Goal: Check status: Check status

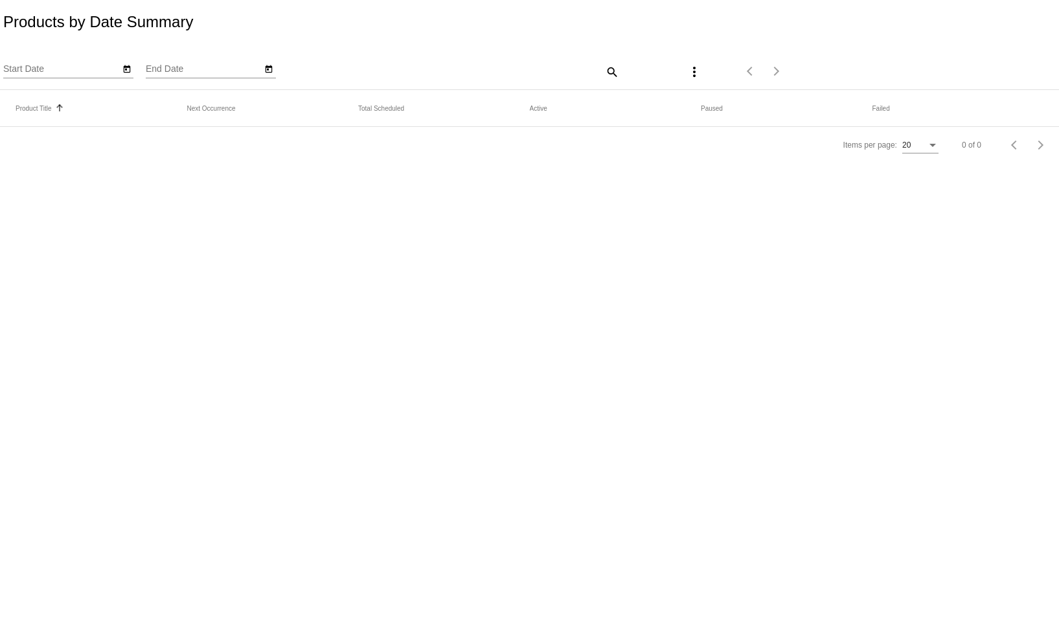
type input "9/9/2025"
type input "10/9/2025"
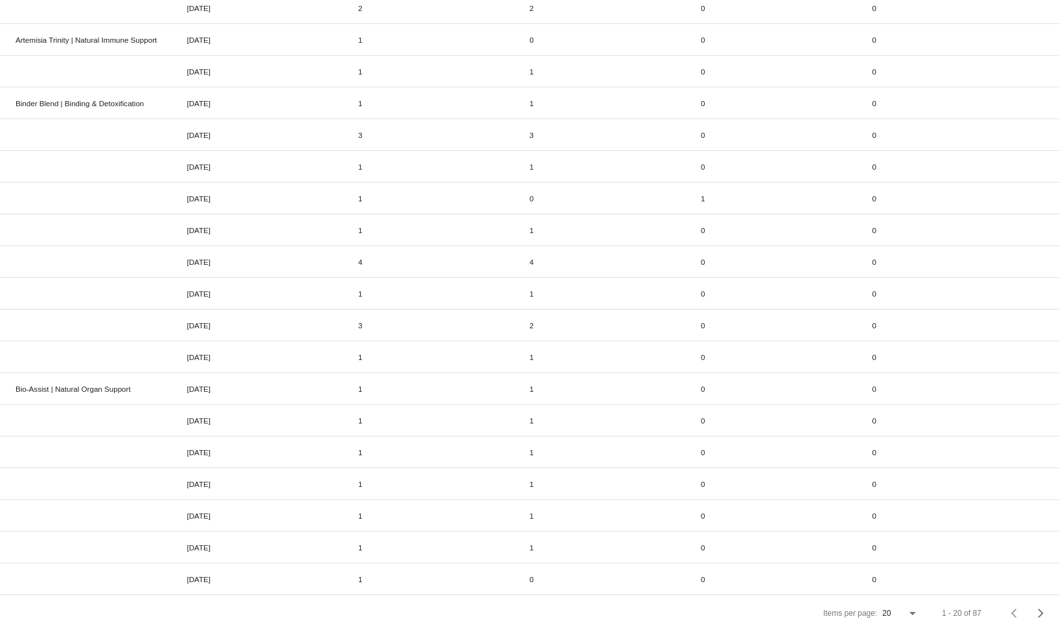
scroll to position [186, 0]
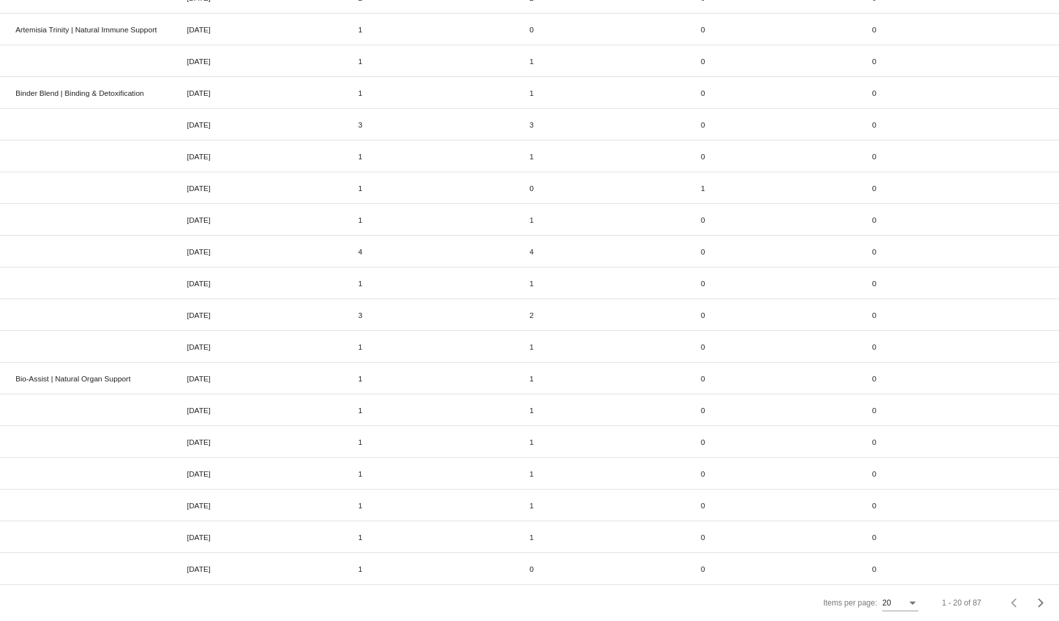
click at [909, 602] on div "Items per page:" at bounding box center [912, 602] width 6 height 3
click at [891, 594] on span "100" at bounding box center [890, 596] width 36 height 23
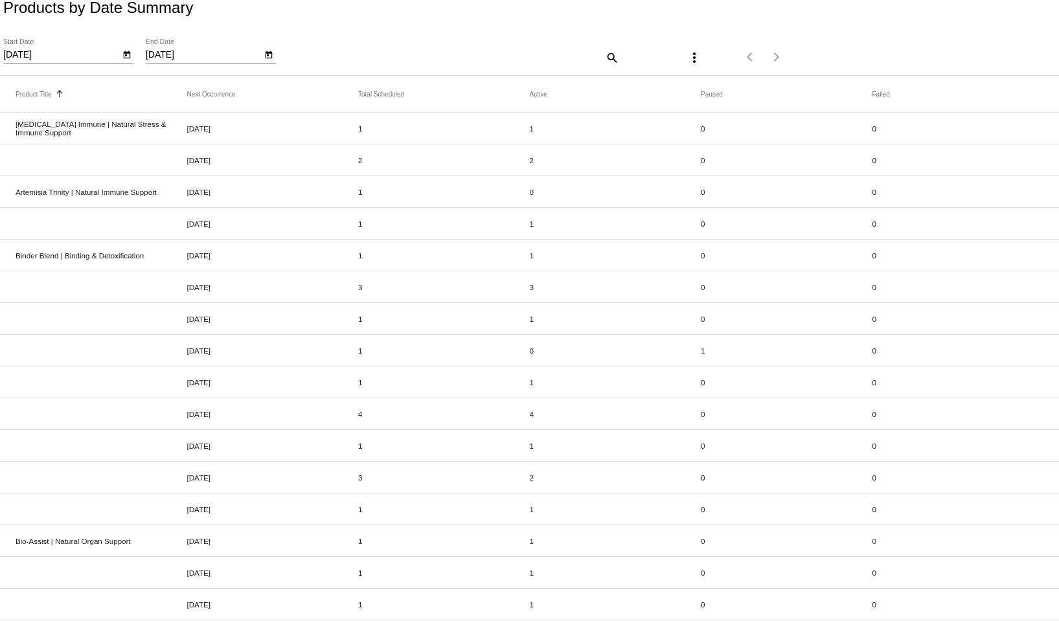
scroll to position [0, 0]
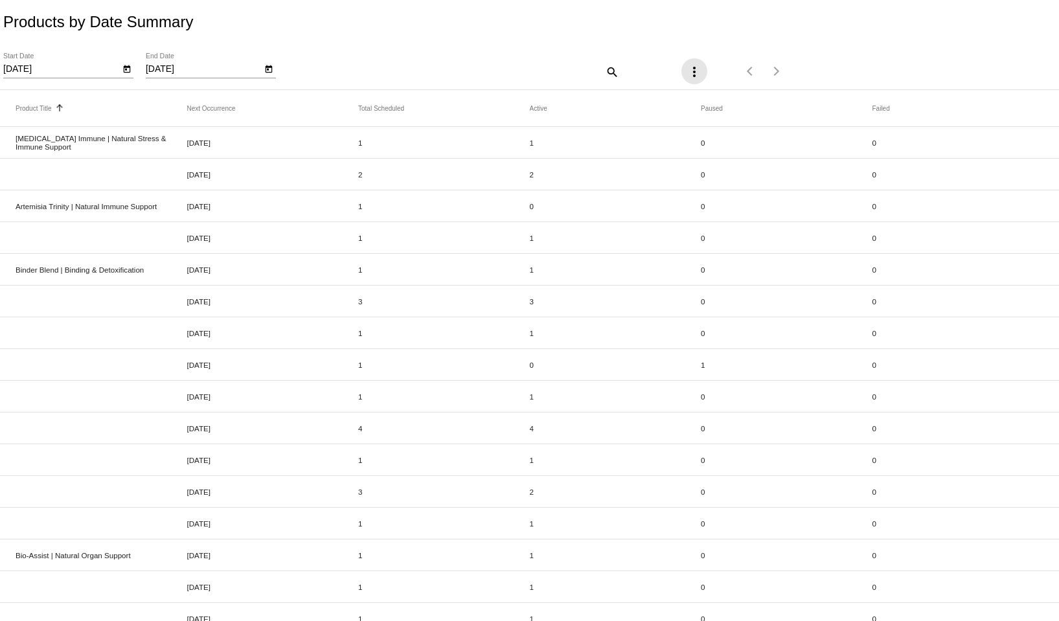
click at [686, 73] on mat-icon "more_vert" at bounding box center [694, 72] width 16 height 16
click at [602, 25] on div at bounding box center [529, 310] width 1059 height 621
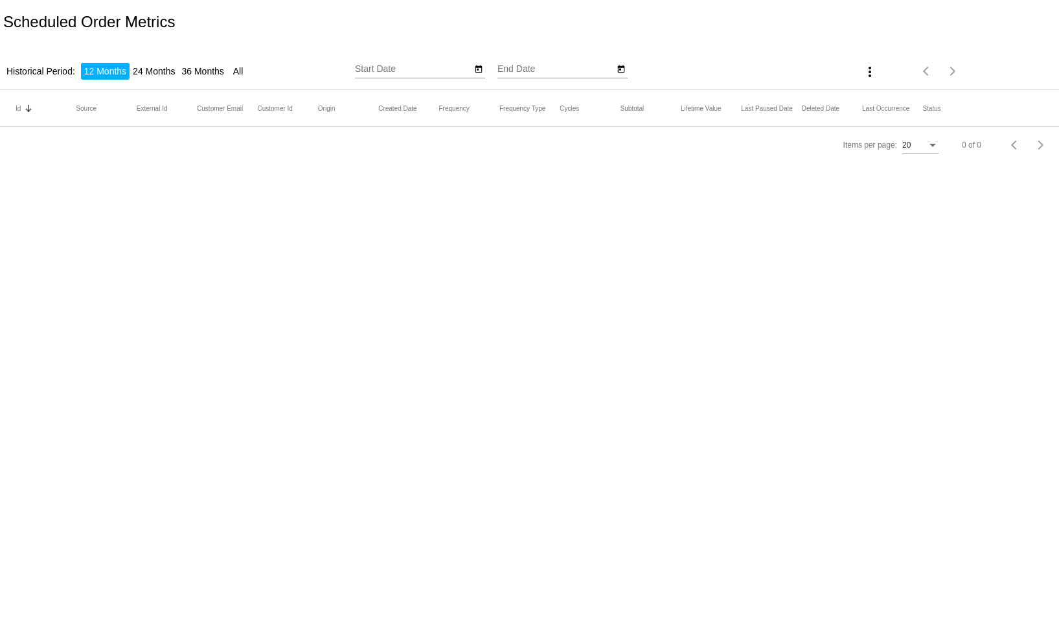
type input "[DATE]"
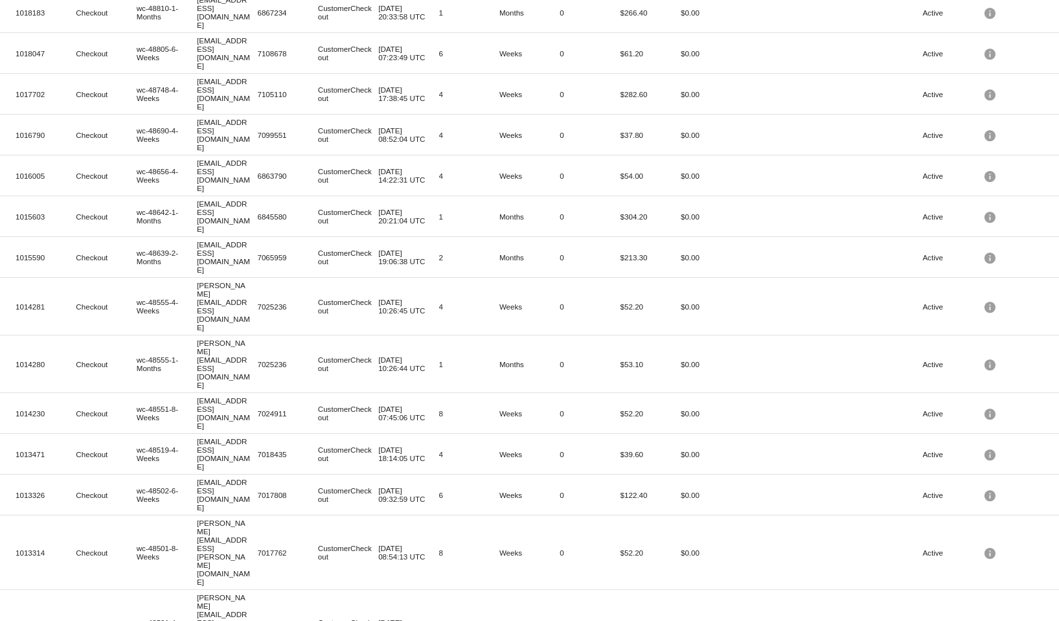
scroll to position [188, 0]
